Goal: Task Accomplishment & Management: Use online tool/utility

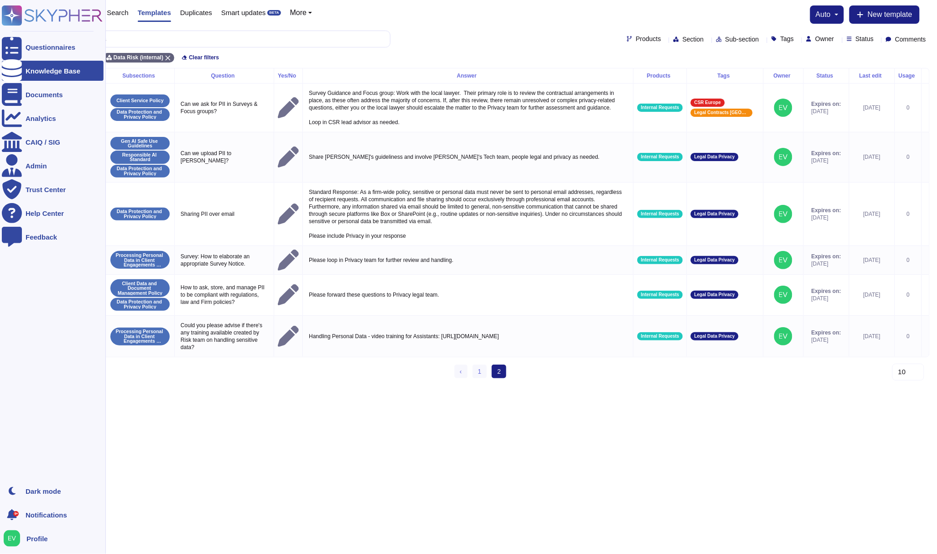
click at [48, 7] on icon at bounding box center [52, 15] width 101 height 20
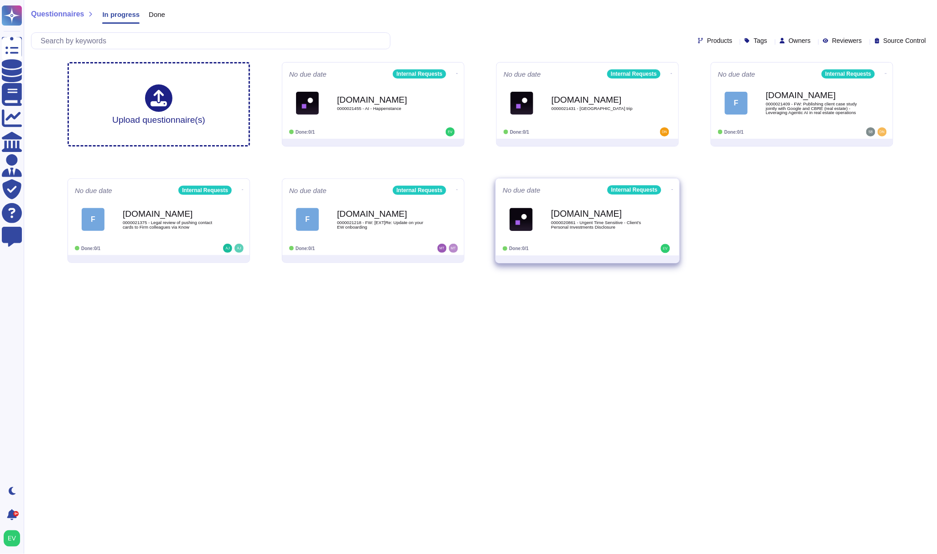
click at [565, 201] on div "[DOMAIN_NAME] 0000020861 - Urgent Time Sensitive - Client's Personal Investment…" at bounding box center [597, 219] width 92 height 37
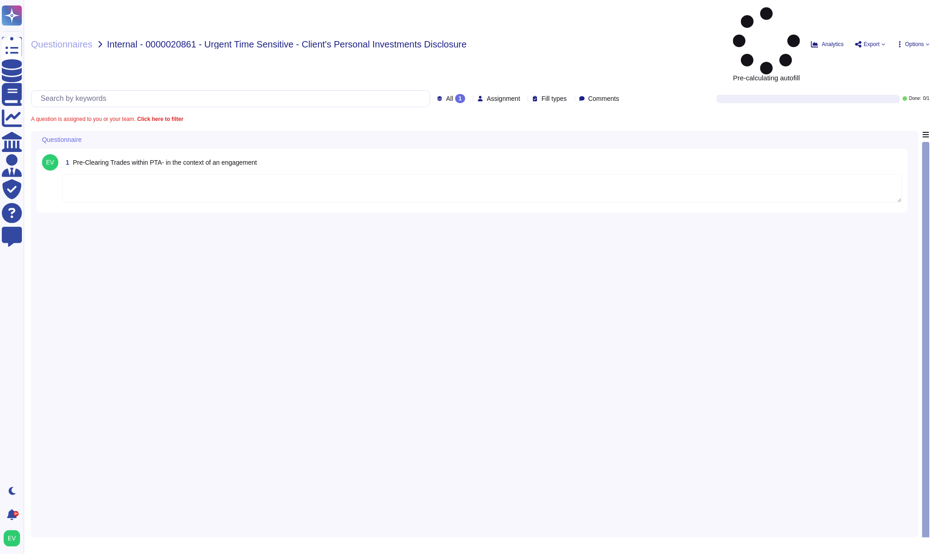
click at [107, 174] on textarea at bounding box center [482, 188] width 840 height 28
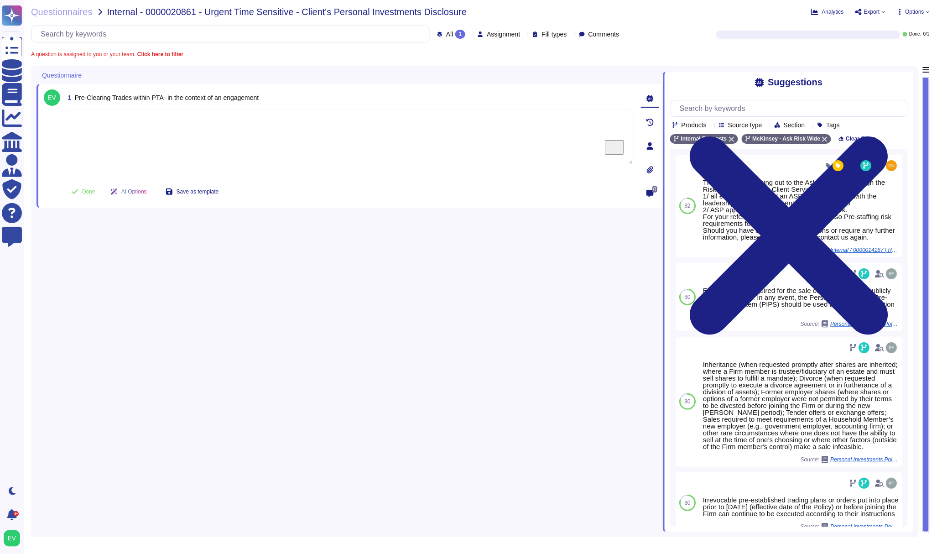
click at [52, 6] on div "Questionnaires Internal - 0000020861 - Urgent Time Sensitive - Client's Persona…" at bounding box center [480, 277] width 913 height 554
click at [42, 15] on span "Questionnaires" at bounding box center [62, 11] width 62 height 9
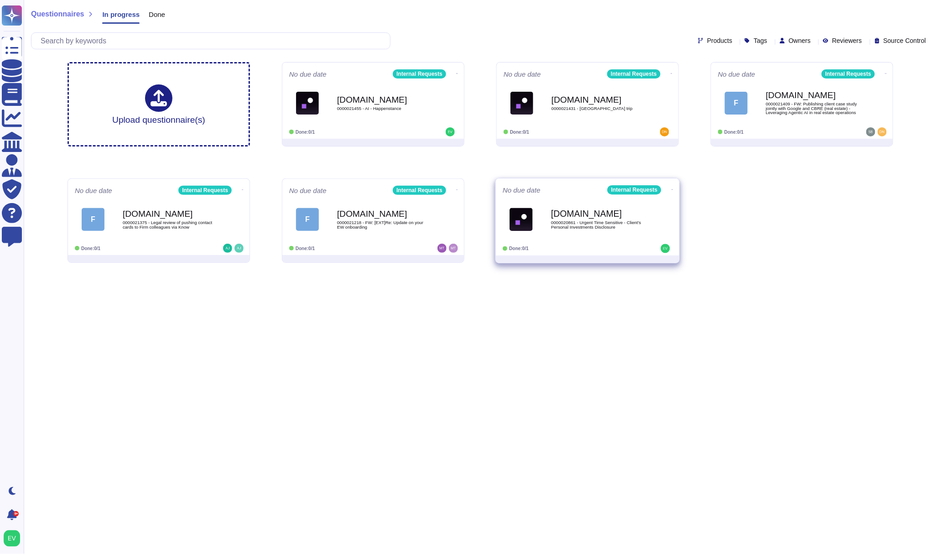
click at [458, 74] on icon at bounding box center [457, 73] width 2 height 0
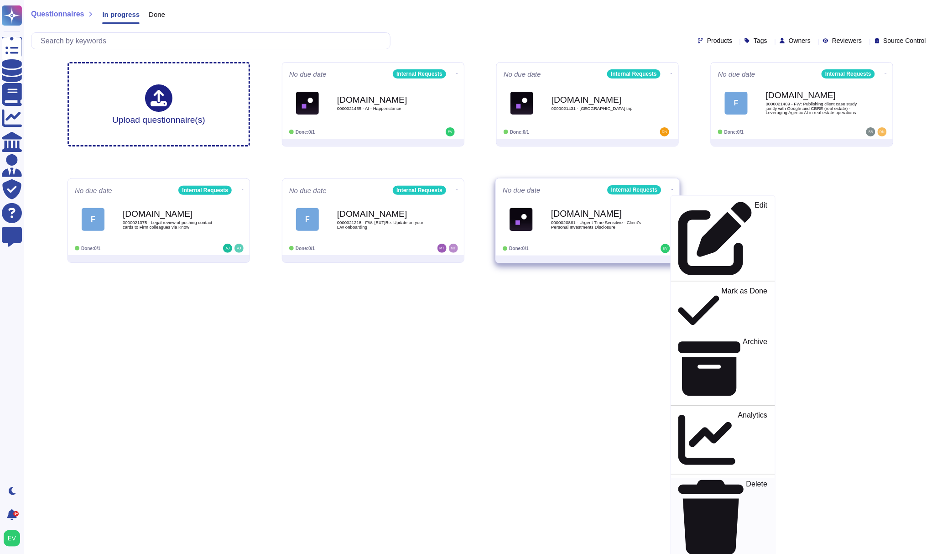
click at [706, 480] on div "Delete" at bounding box center [722, 517] width 89 height 75
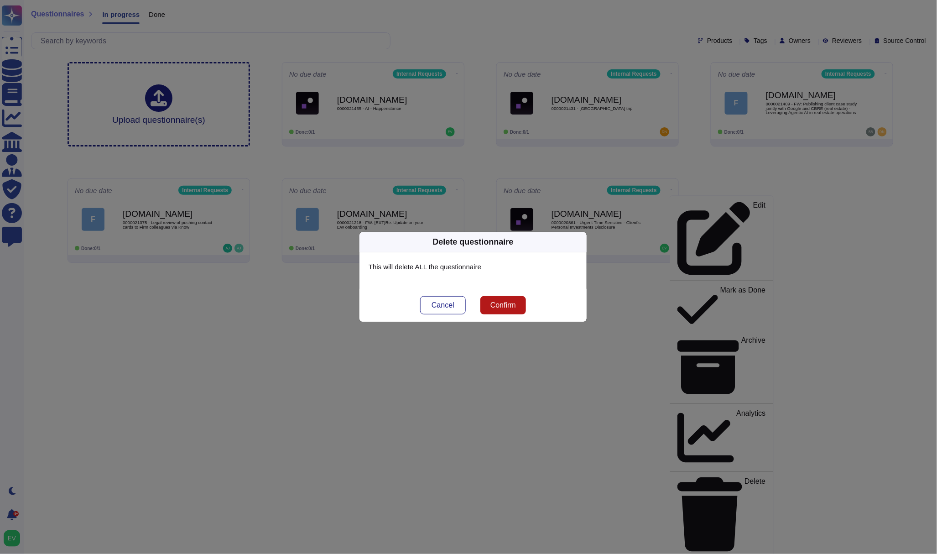
click at [521, 307] on button "Confirm" at bounding box center [503, 305] width 46 height 18
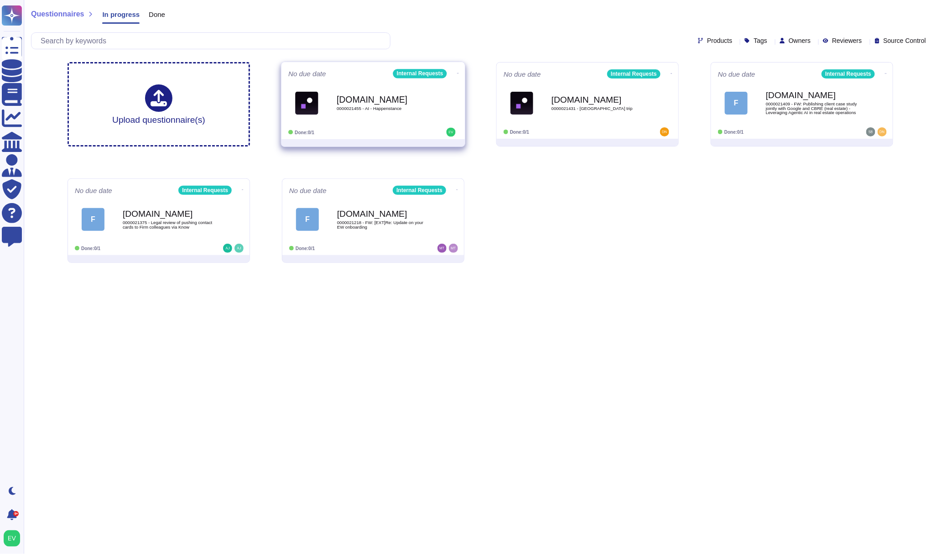
click at [412, 85] on div "[DOMAIN_NAME] 0000021455 - AI - Happenstance" at bounding box center [383, 102] width 92 height 37
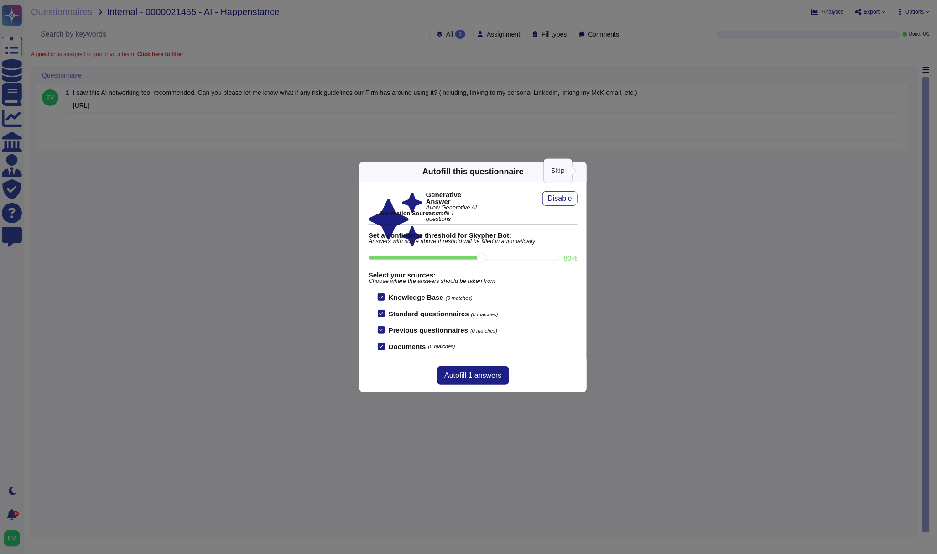
click at [596, 215] on icon at bounding box center [669, 288] width 146 height 146
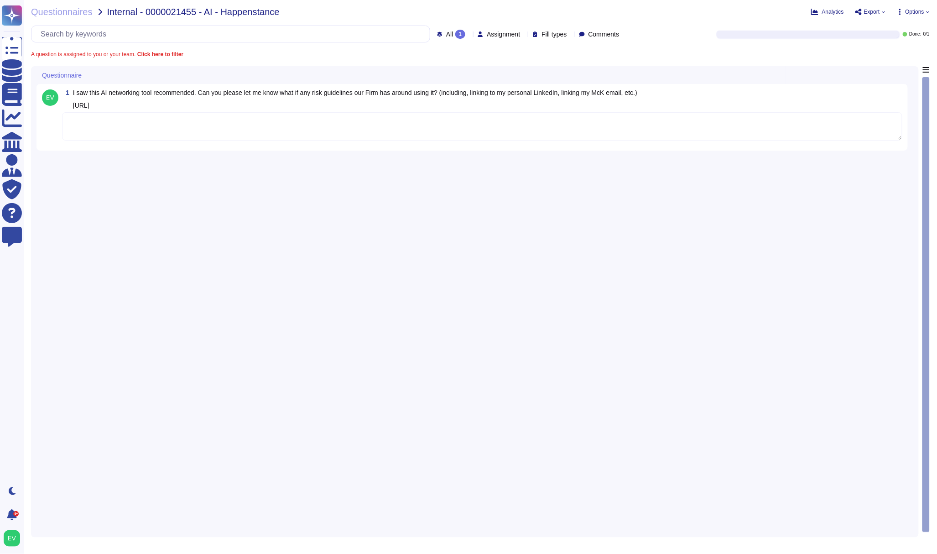
click at [167, 134] on textarea "To enrich screen reader interactions, please activate Accessibility in Grammarl…" at bounding box center [482, 126] width 840 height 28
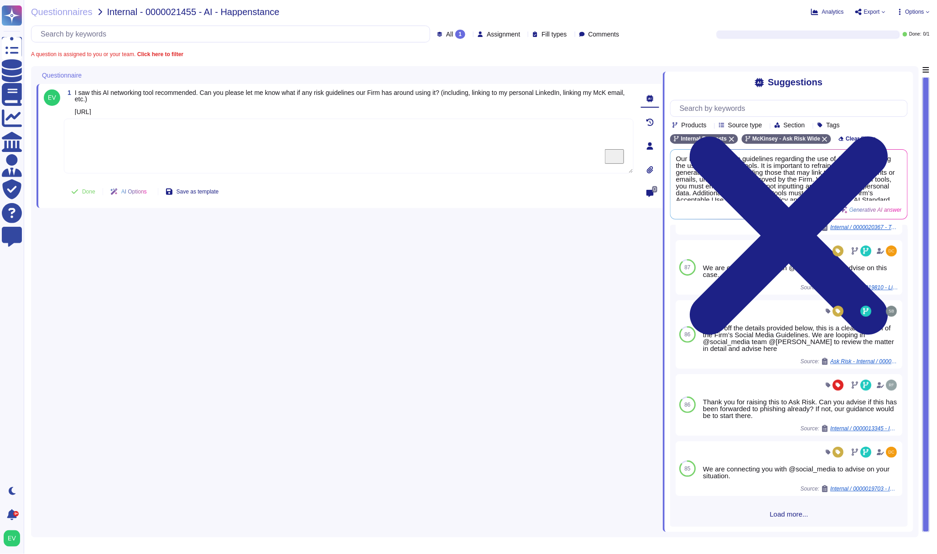
scroll to position [120, 0]
click at [782, 513] on span "Load more..." at bounding box center [789, 514] width 238 height 7
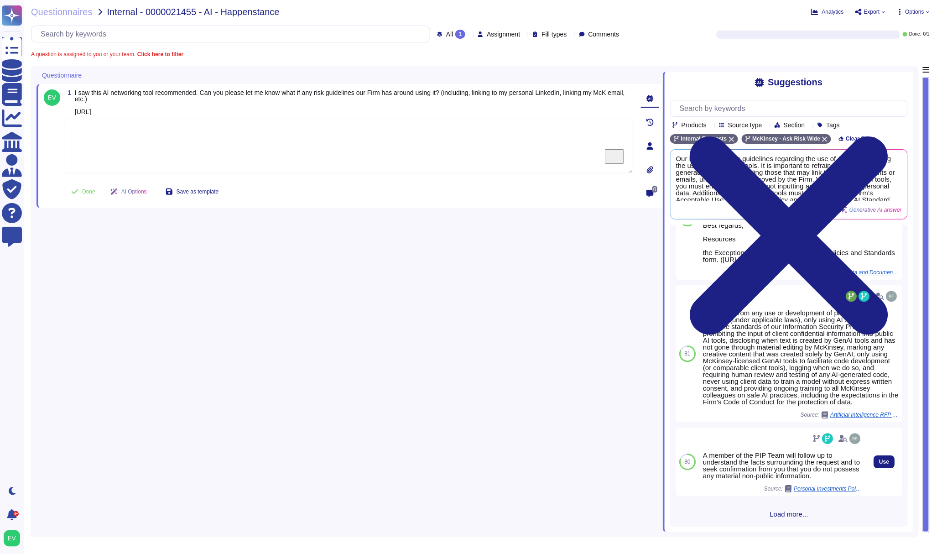
scroll to position [1051, 0]
